Goal: Task Accomplishment & Management: Manage account settings

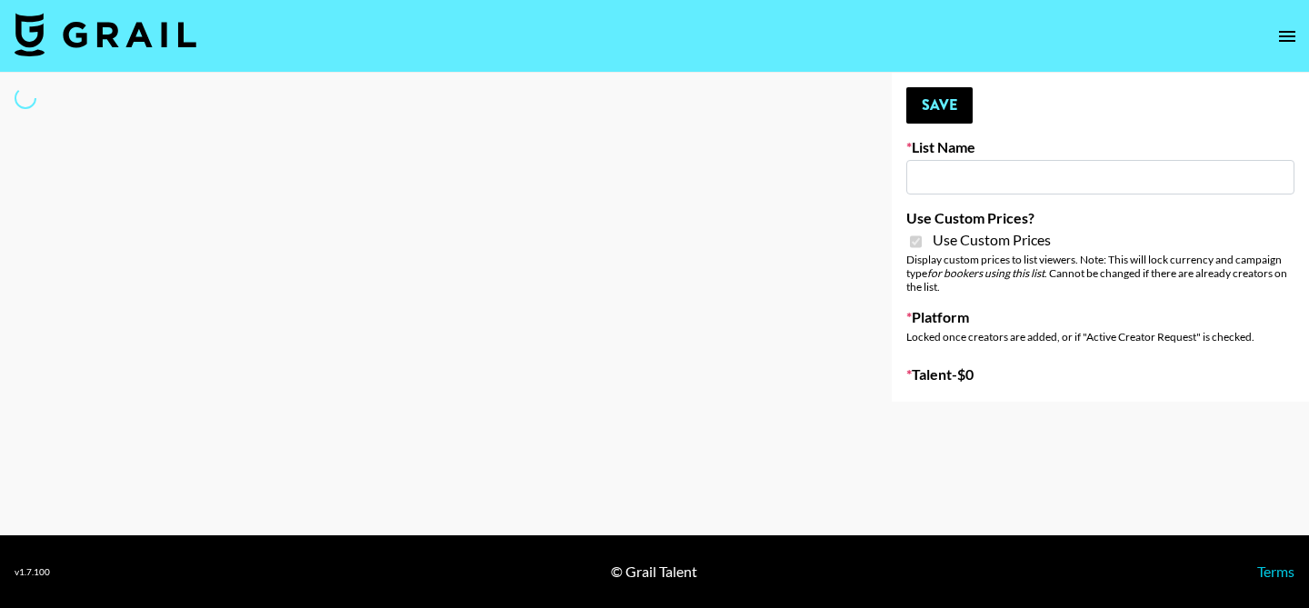
type input "Cancerguard ([DATE])"
checkbox input "true"
select select "Brand"
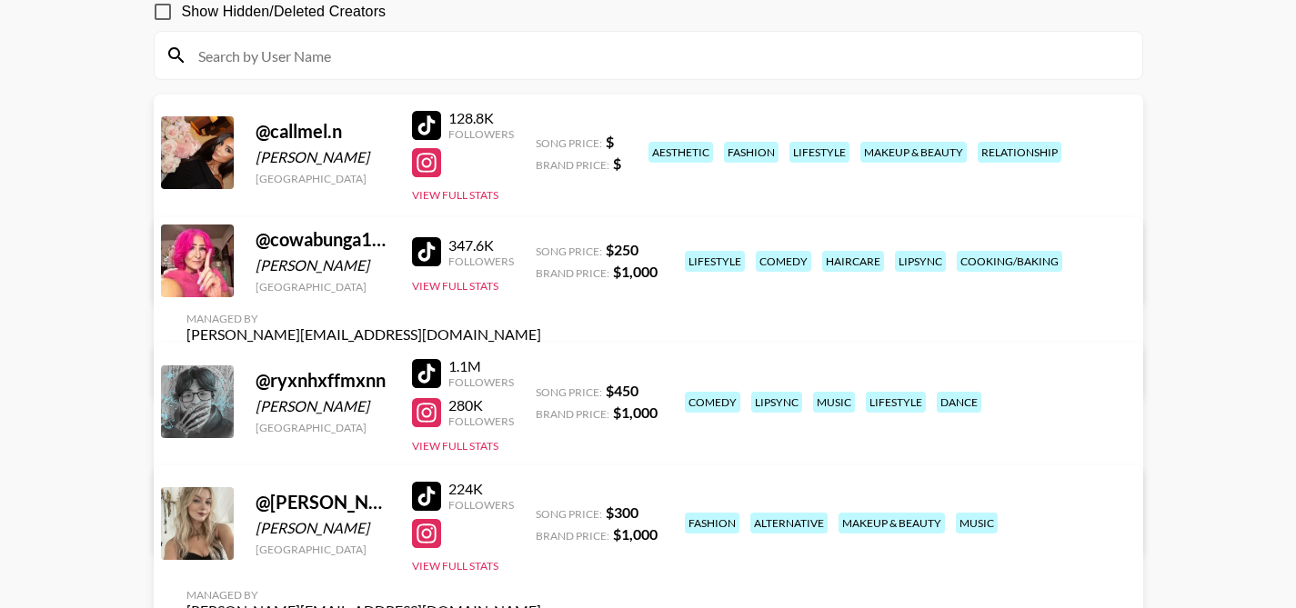
scroll to position [171, 0]
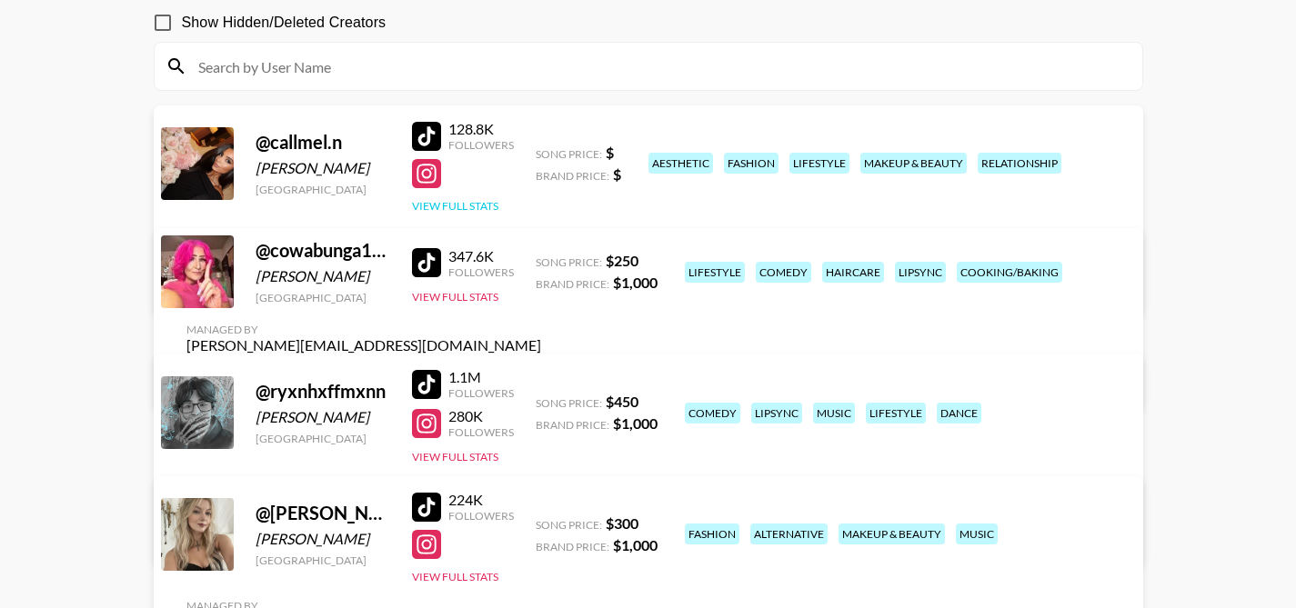
click at [477, 205] on button "View Full Stats" at bounding box center [455, 206] width 86 height 14
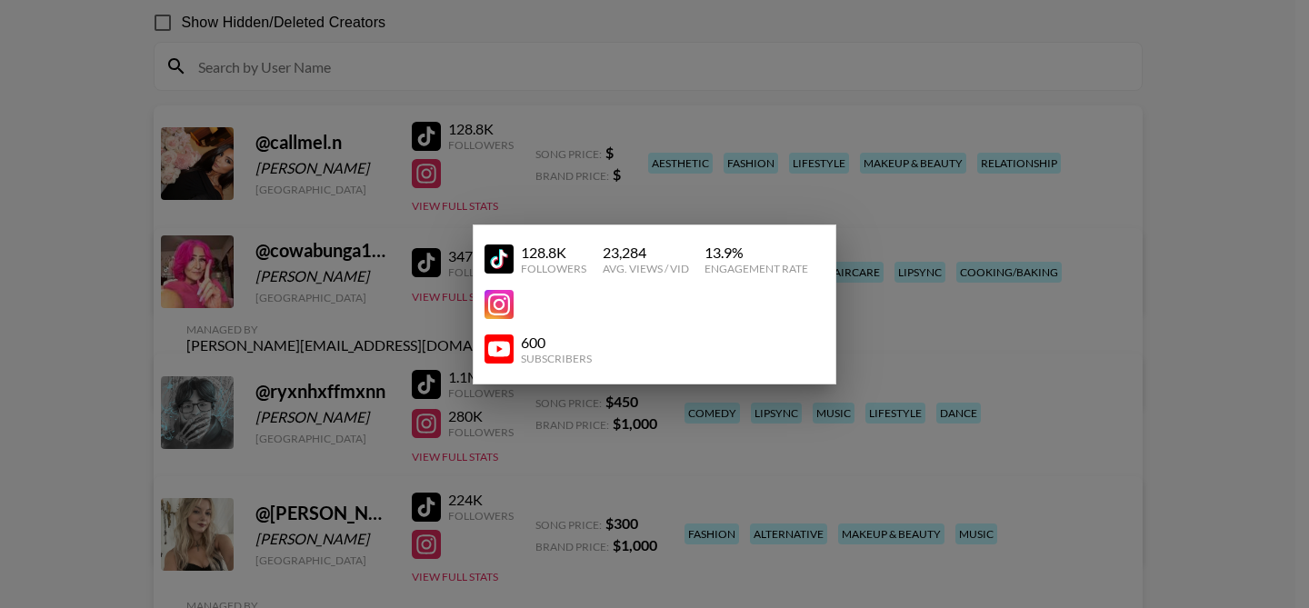
click at [966, 111] on div at bounding box center [654, 304] width 1309 height 608
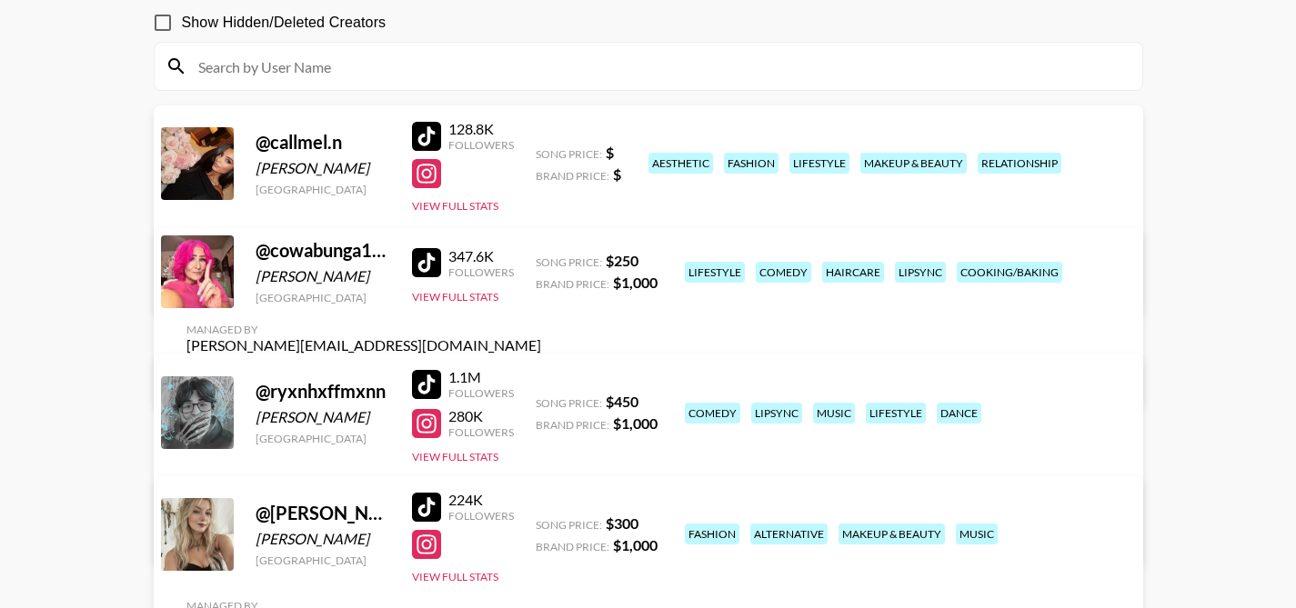
click at [541, 275] on link "View/Edit Details" at bounding box center [363, 284] width 355 height 18
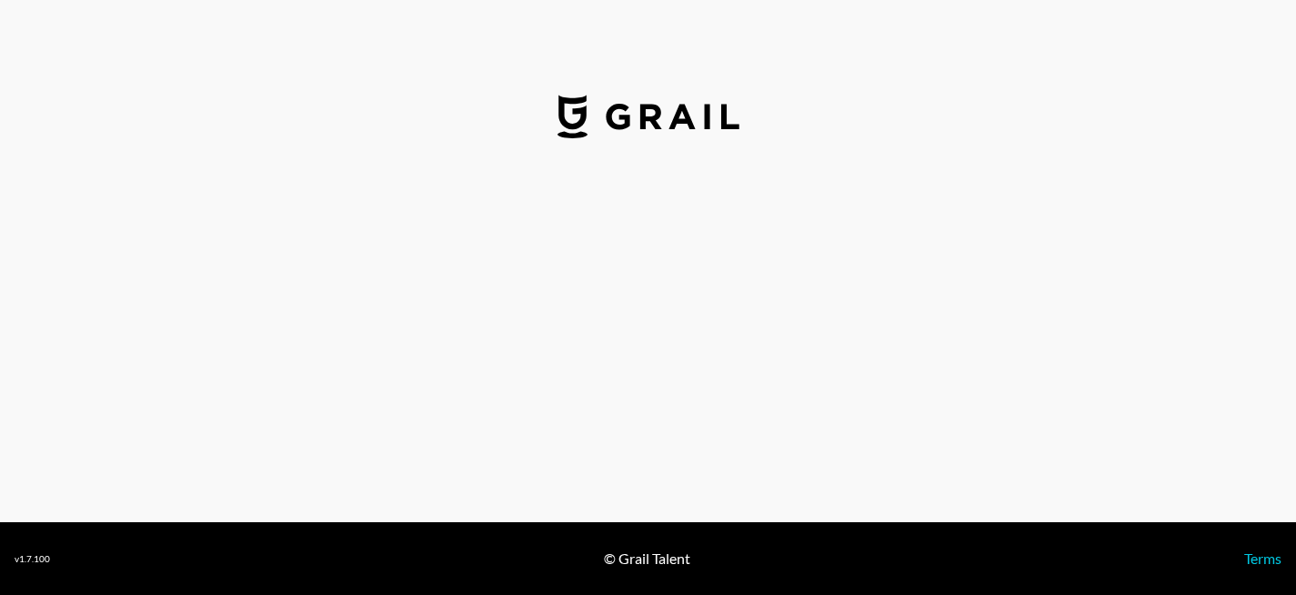
select select "USD"
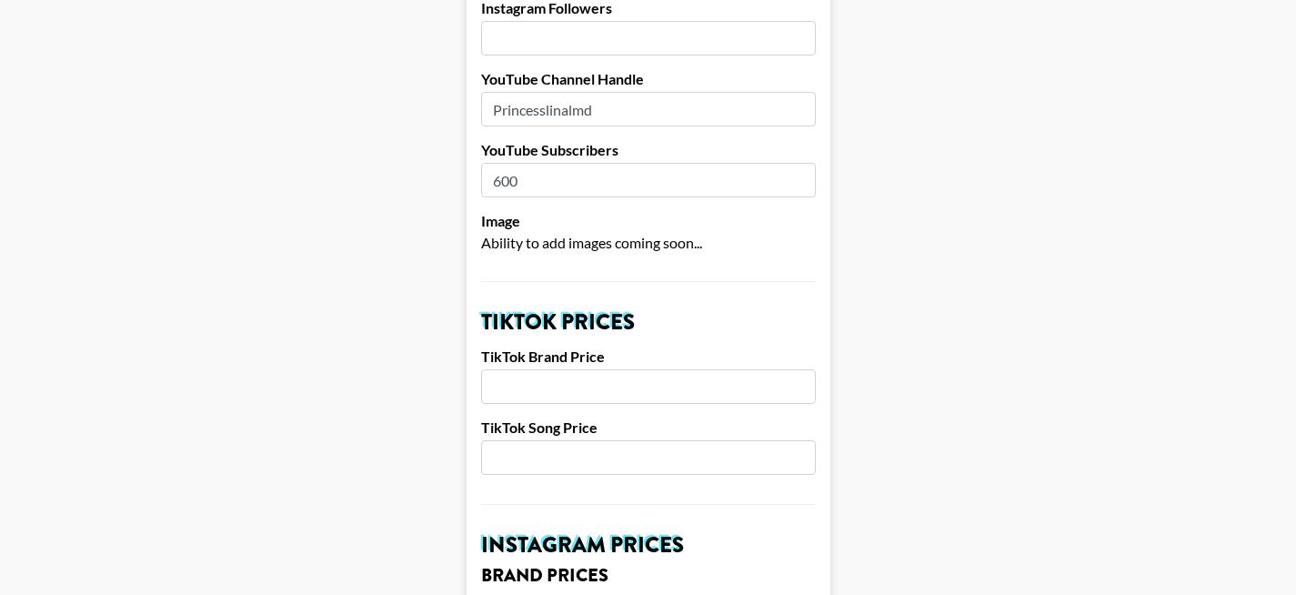
scroll to position [396, 0]
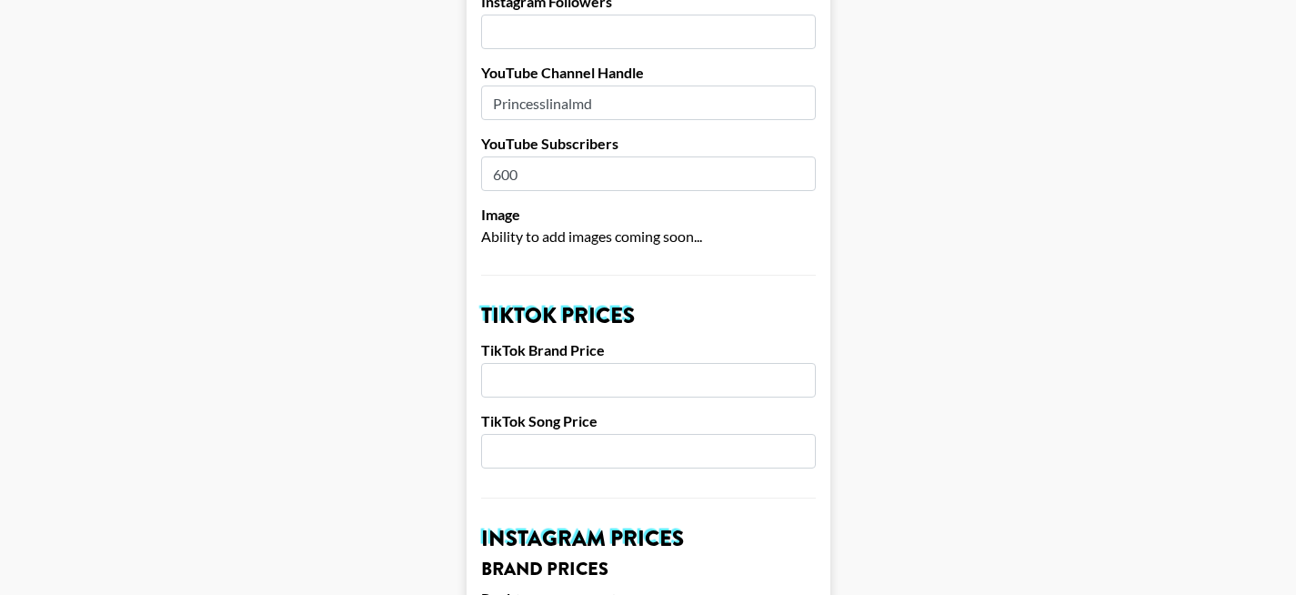
click at [545, 434] on input "number" at bounding box center [648, 451] width 335 height 35
type input "250"
click at [583, 363] on input "number" at bounding box center [648, 380] width 335 height 35
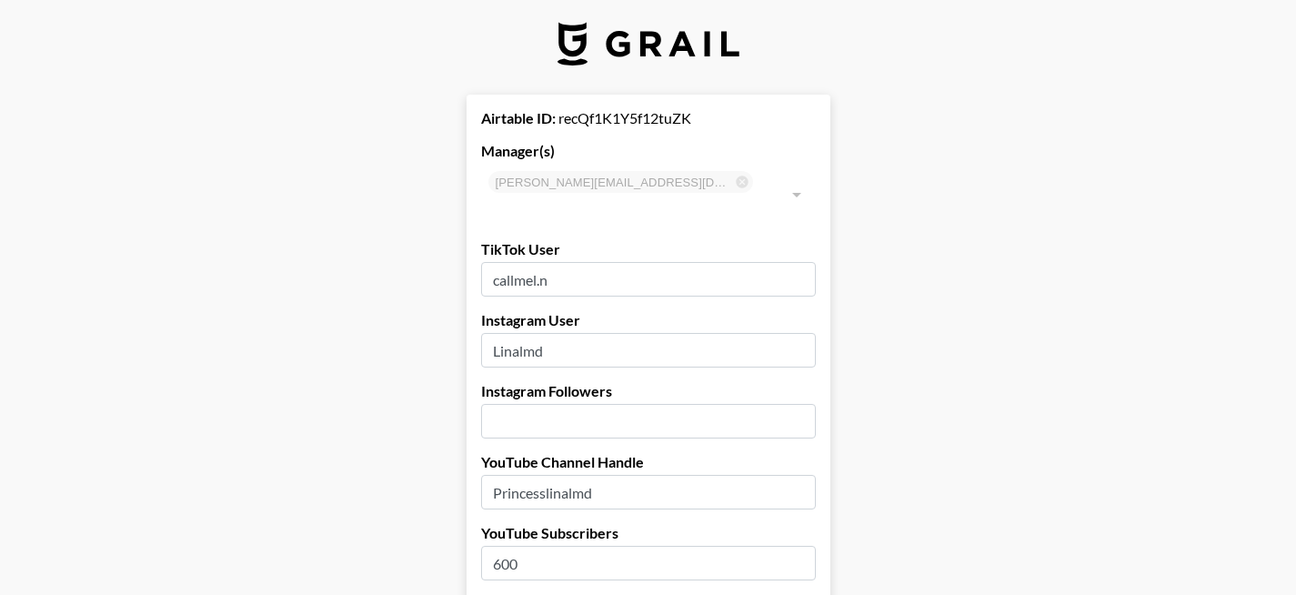
scroll to position [0, 0]
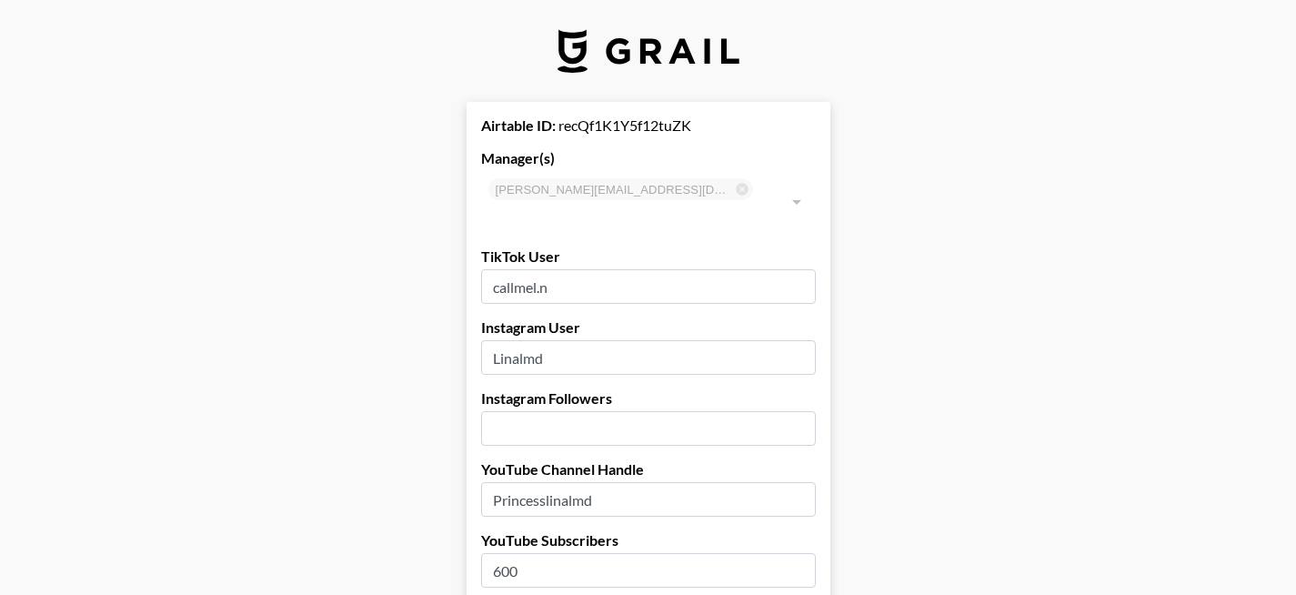
type input "1000"
click at [576, 340] on input "Linalmd" at bounding box center [648, 357] width 335 height 35
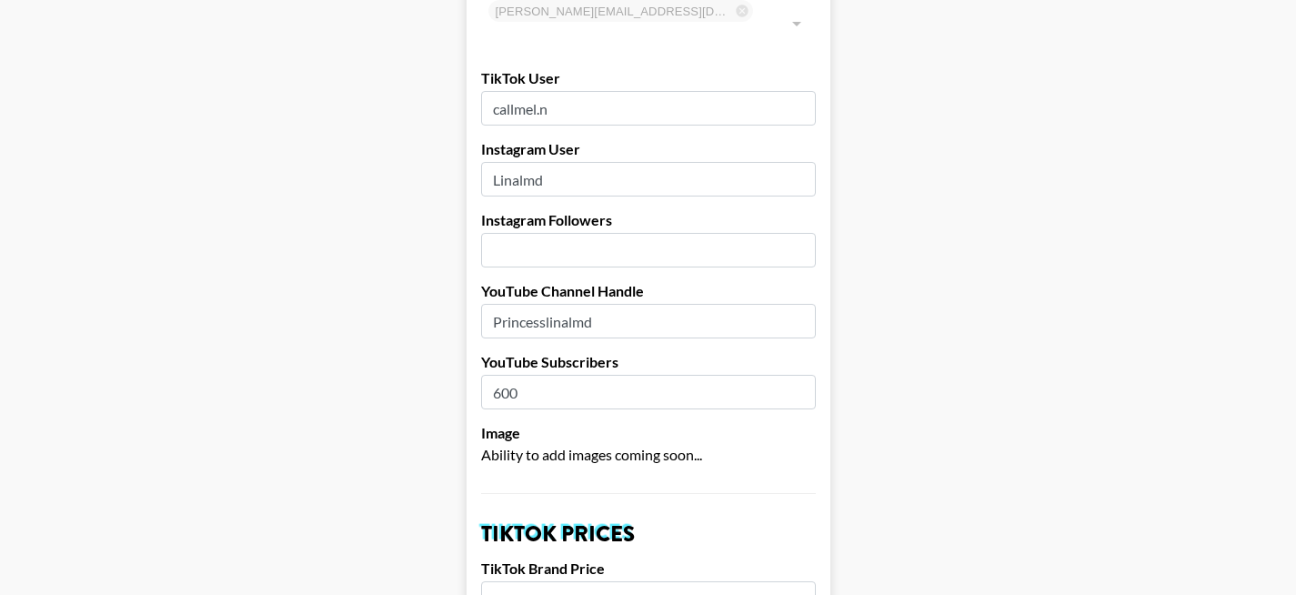
scroll to position [204, 0]
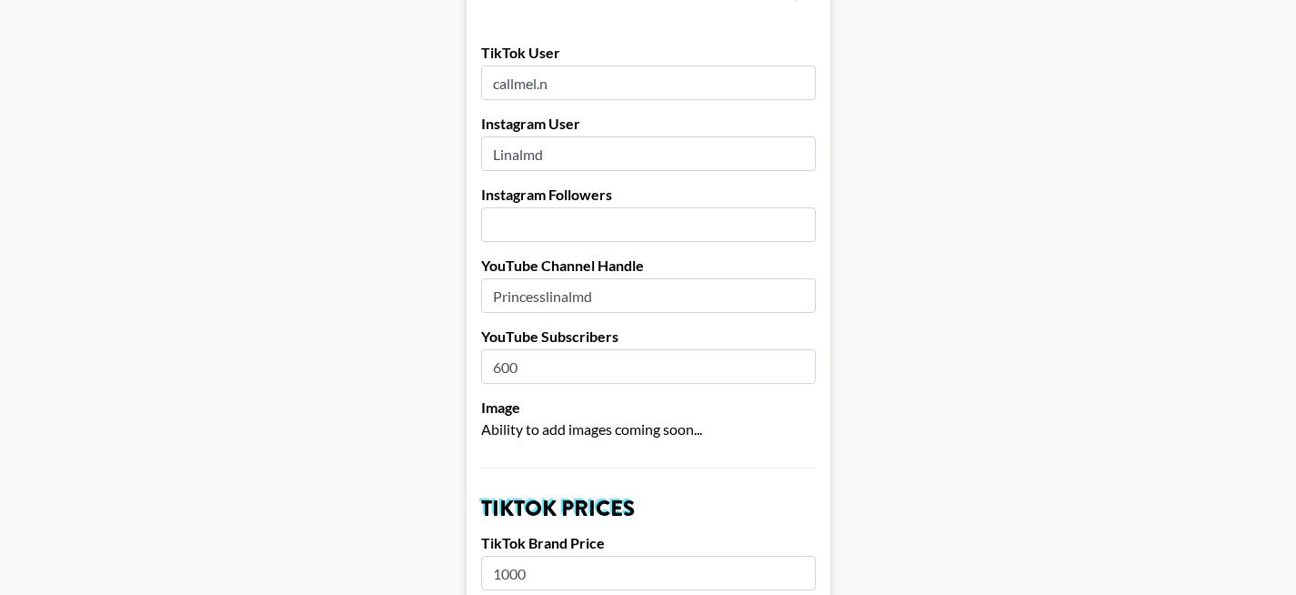
click at [621, 278] on input "Princesslinalmd" at bounding box center [648, 295] width 335 height 35
click at [545, 207] on input "number" at bounding box center [648, 224] width 335 height 35
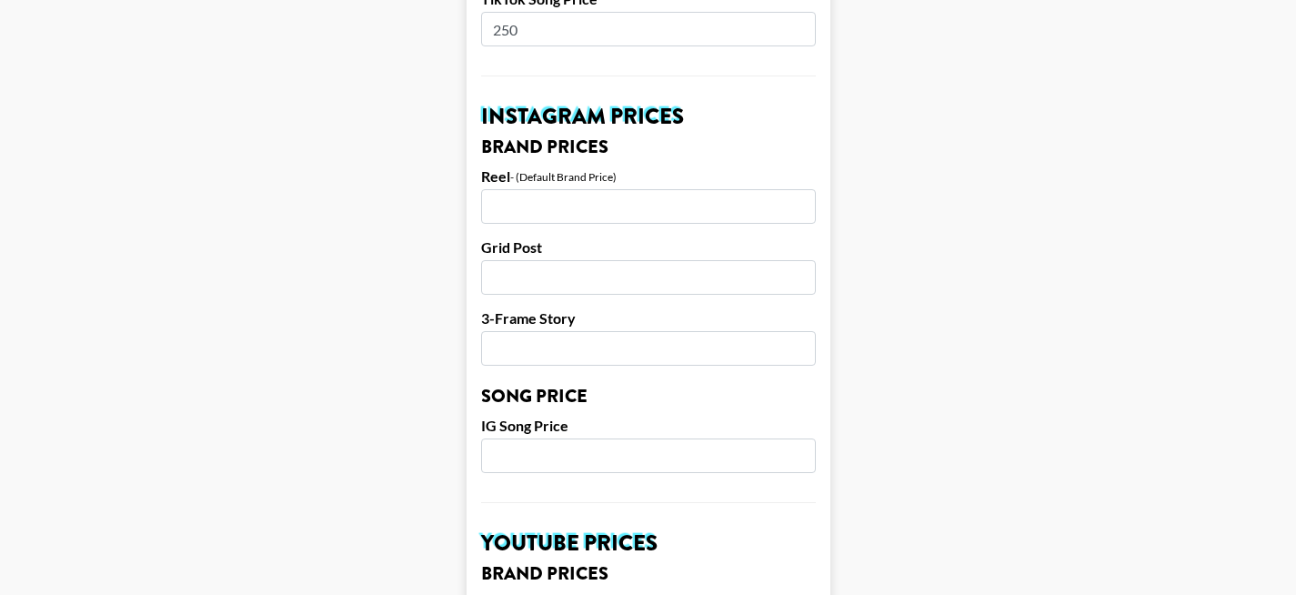
scroll to position [819, 0]
type input "55500"
click at [579, 188] on input "number" at bounding box center [648, 205] width 335 height 35
type input "1000"
click at [544, 437] on input "number" at bounding box center [648, 454] width 335 height 35
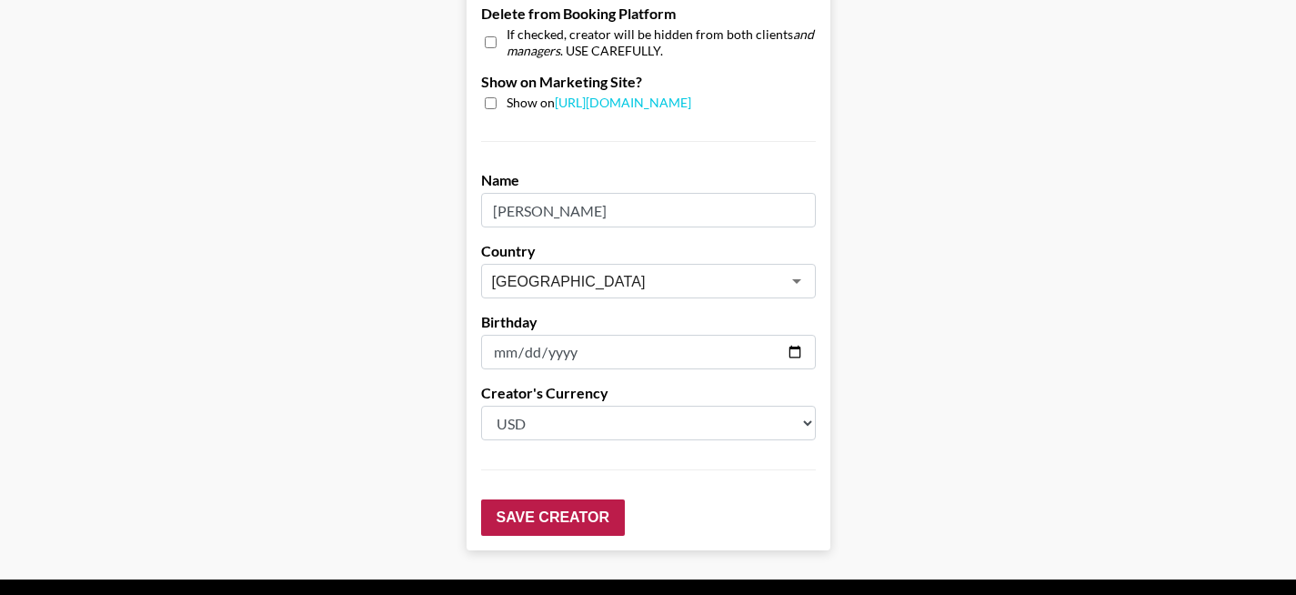
type input "250"
click at [571, 499] on input "Save Creator" at bounding box center [553, 517] width 144 height 36
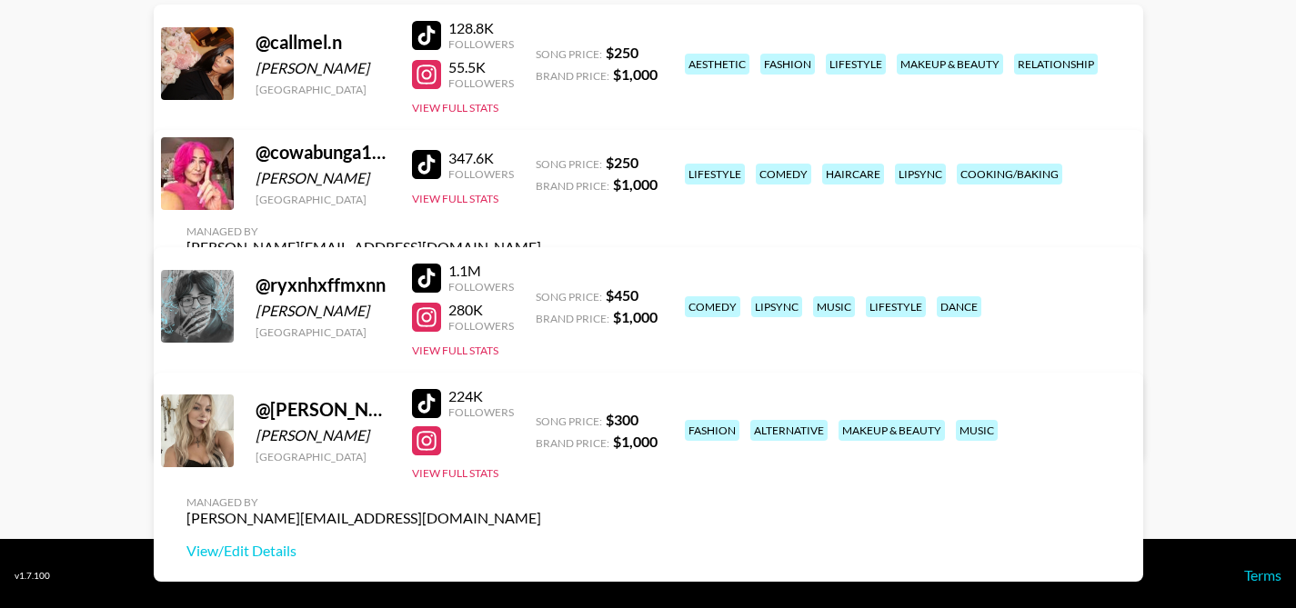
scroll to position [276, 0]
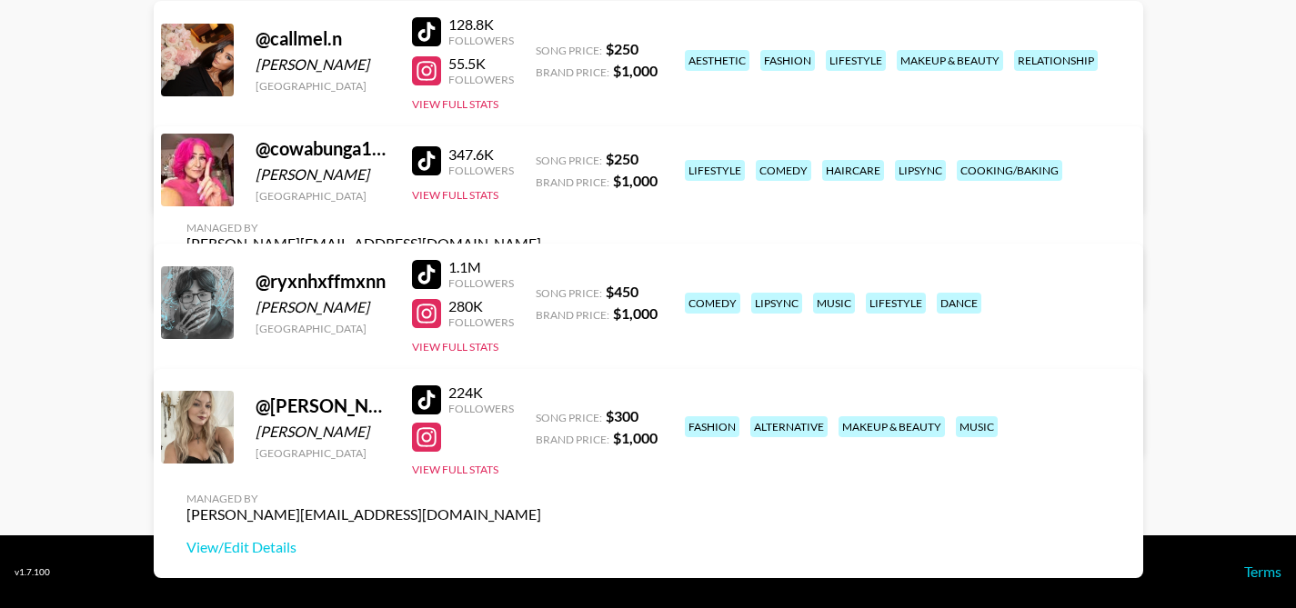
click at [541, 267] on link "View/Edit Details" at bounding box center [363, 276] width 355 height 18
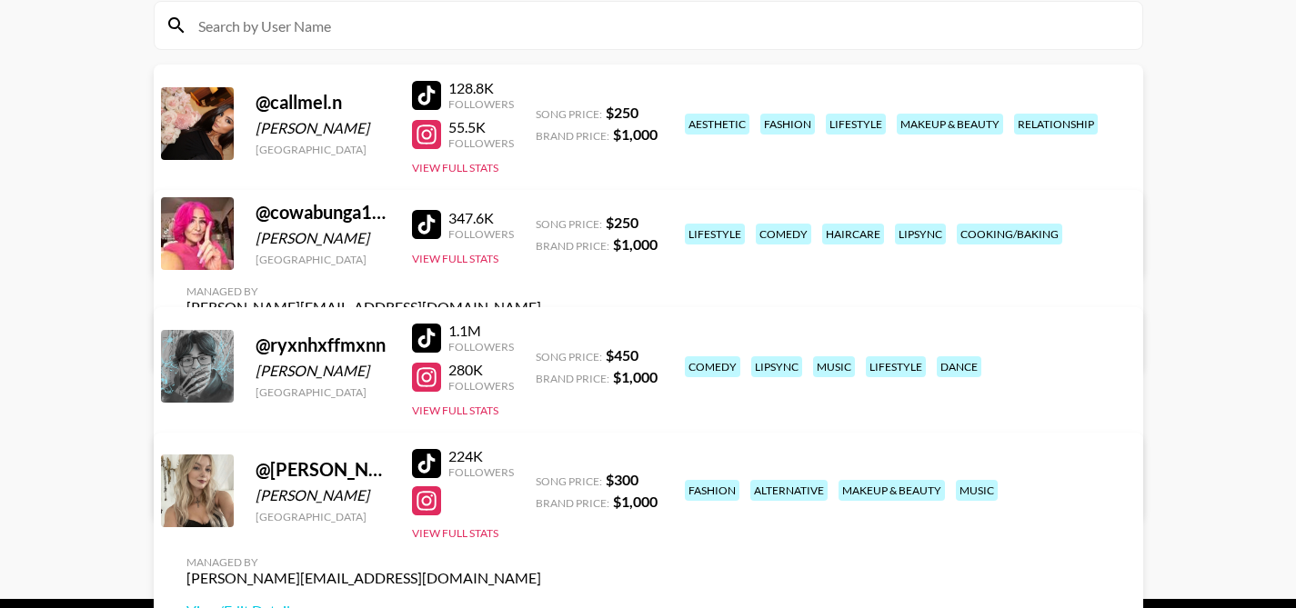
scroll to position [201, 0]
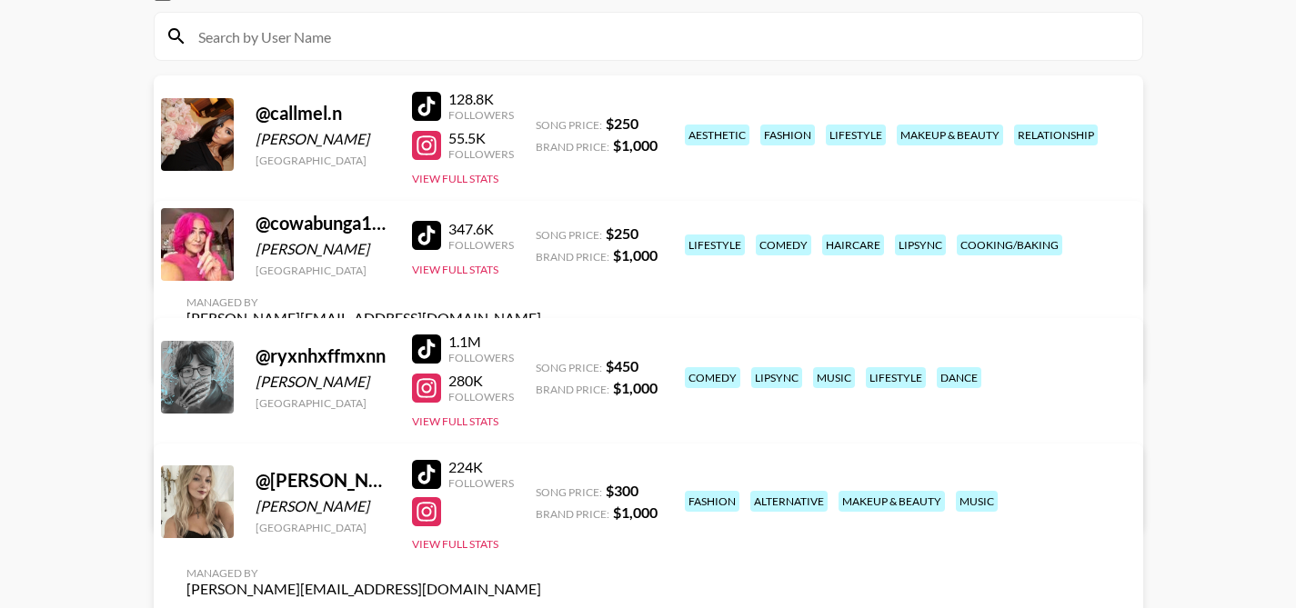
click at [412, 245] on div at bounding box center [426, 235] width 29 height 29
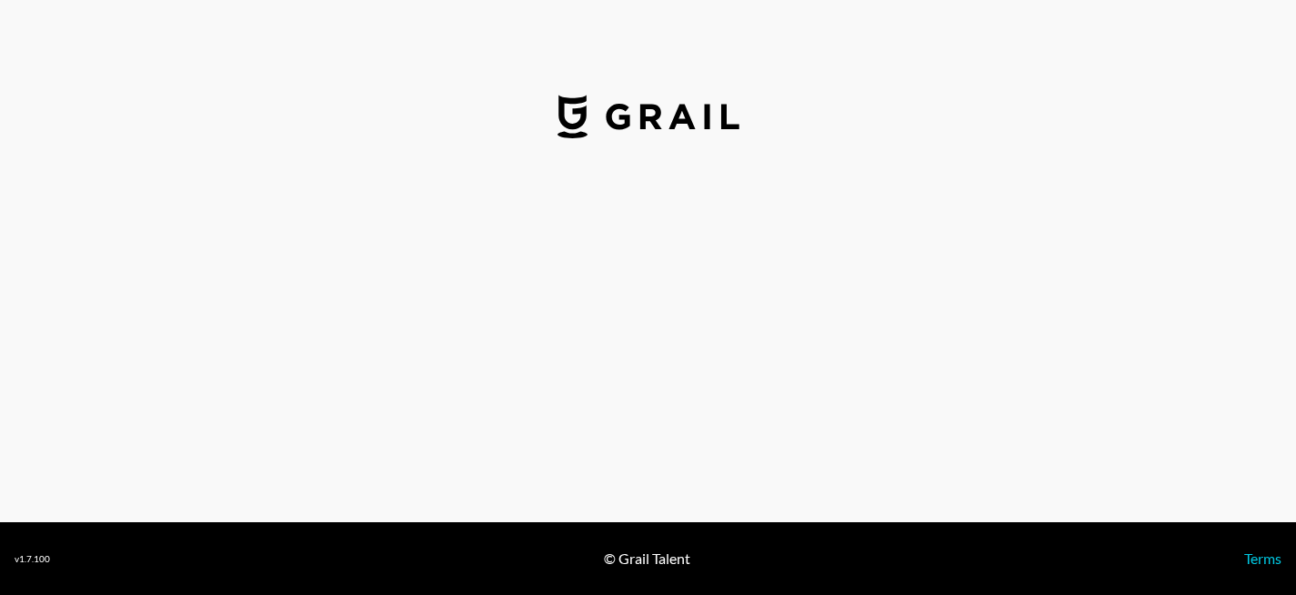
select select "USD"
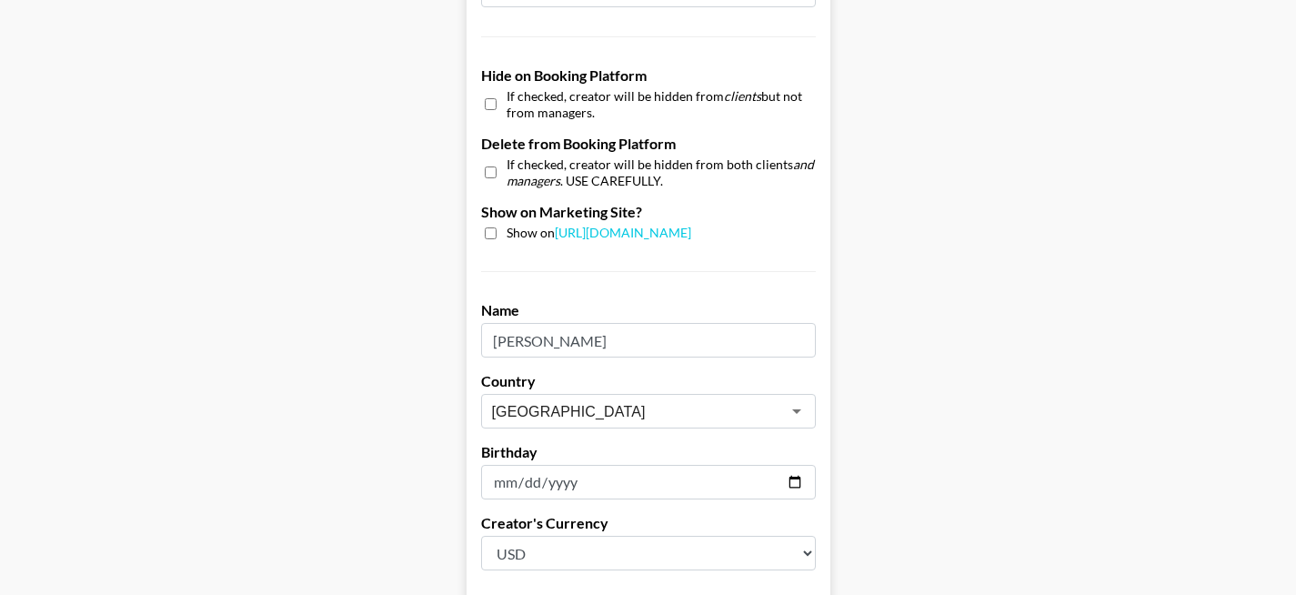
scroll to position [1872, 0]
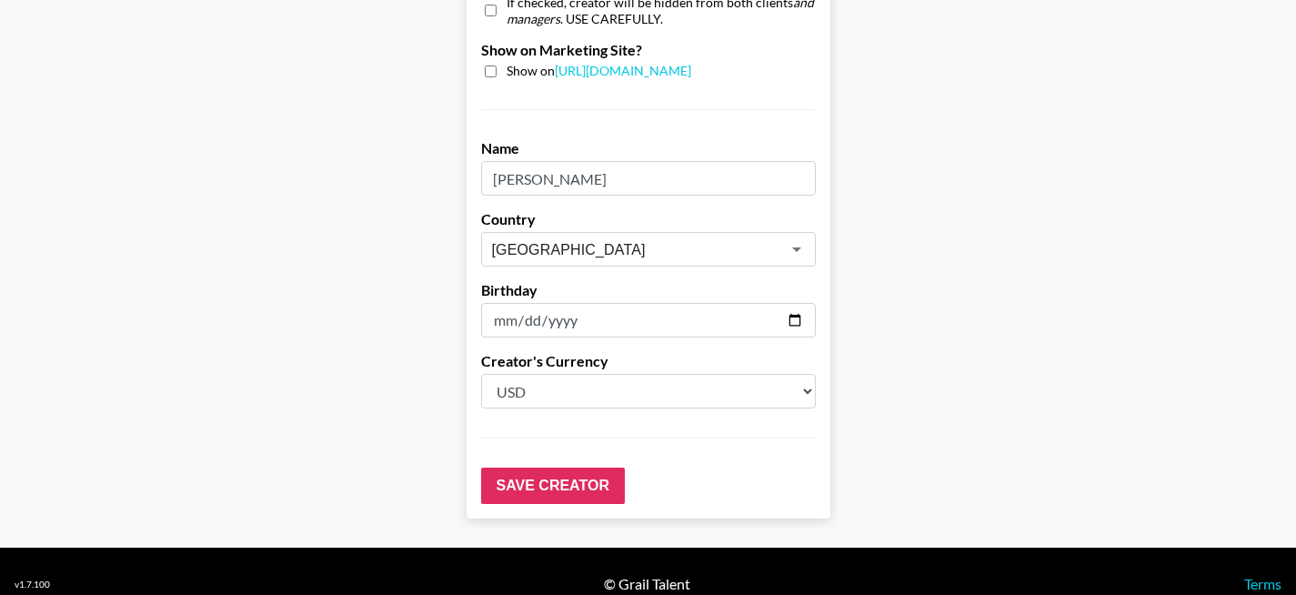
click at [678, 161] on input "[PERSON_NAME]" at bounding box center [648, 178] width 335 height 35
click at [677, 161] on input "[PERSON_NAME]" at bounding box center [648, 178] width 335 height 35
